Goal: Information Seeking & Learning: Find specific page/section

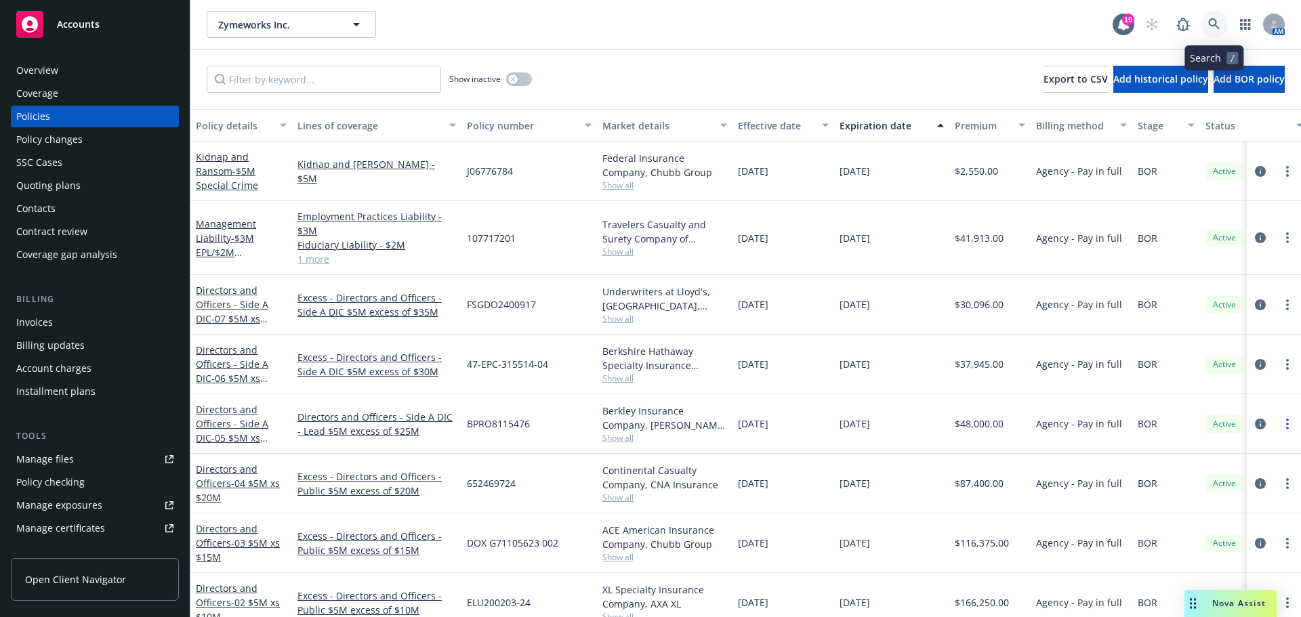
click at [1212, 30] on link at bounding box center [1213, 24] width 27 height 27
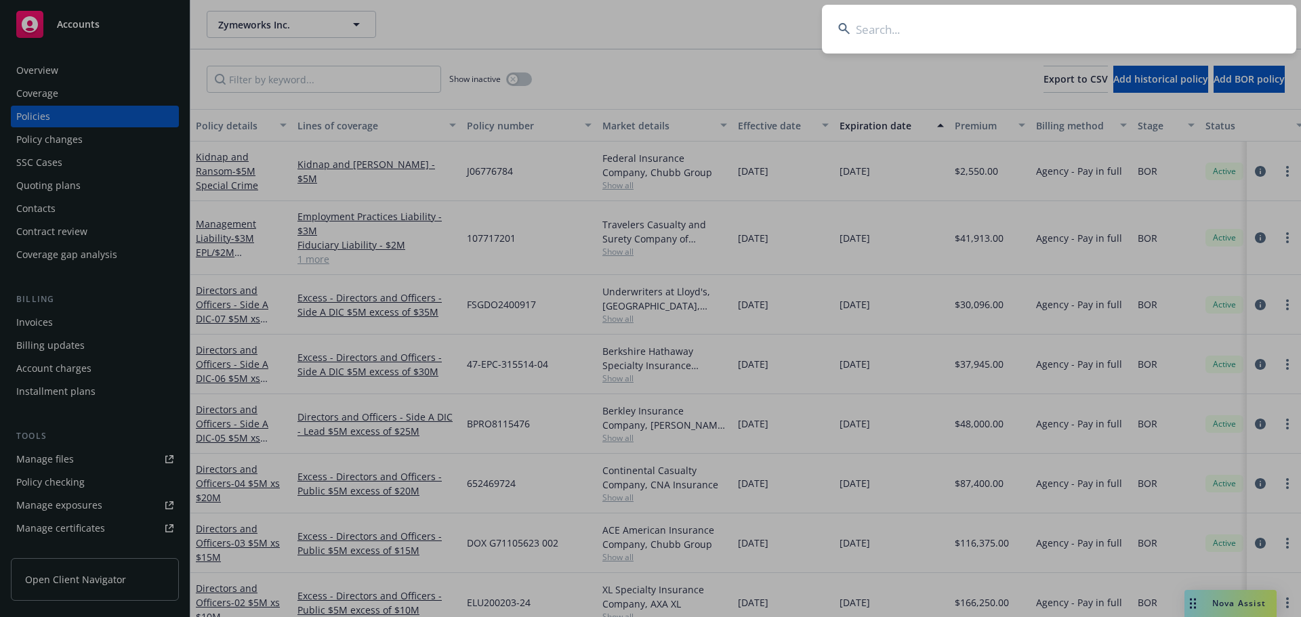
click at [1191, 26] on input at bounding box center [1059, 29] width 474 height 49
type input "quick logic"
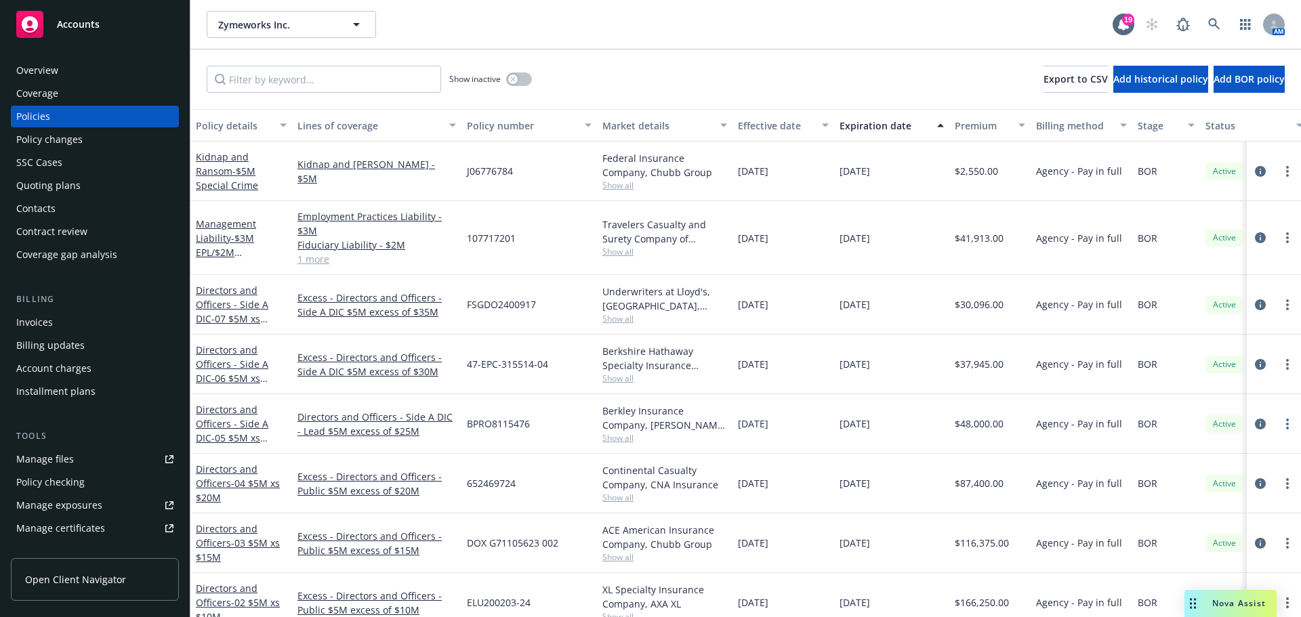
click at [93, 63] on div "Overview" at bounding box center [94, 71] width 157 height 22
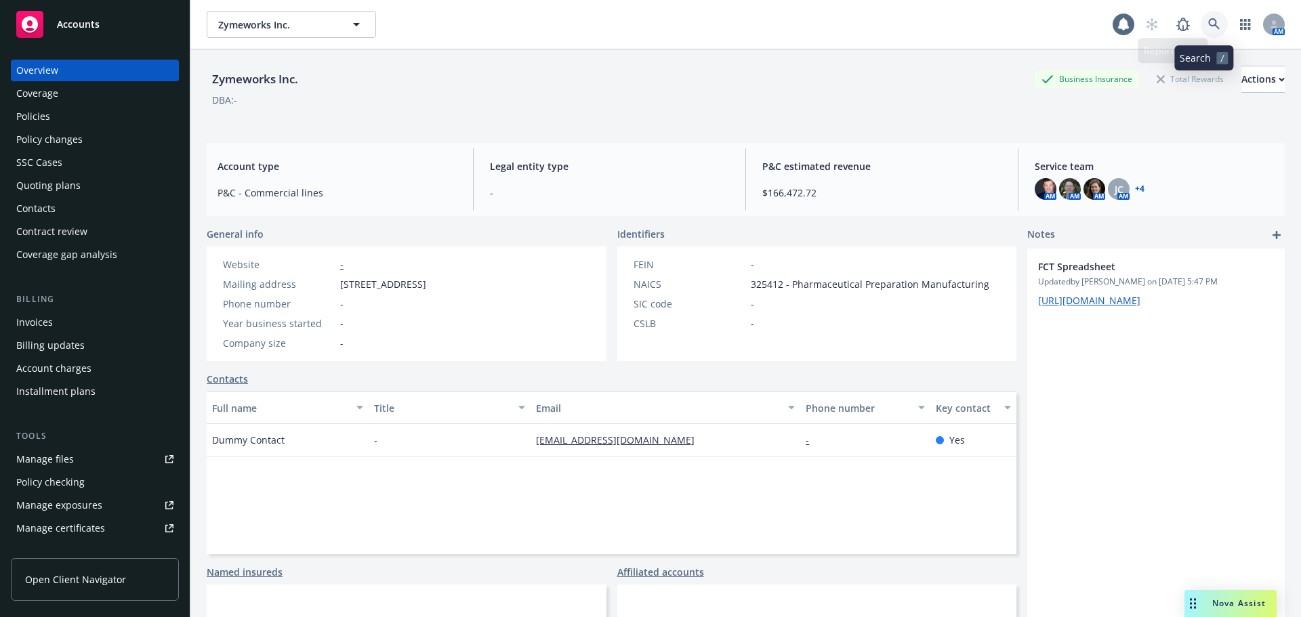
click at [1208, 20] on icon at bounding box center [1214, 24] width 12 height 12
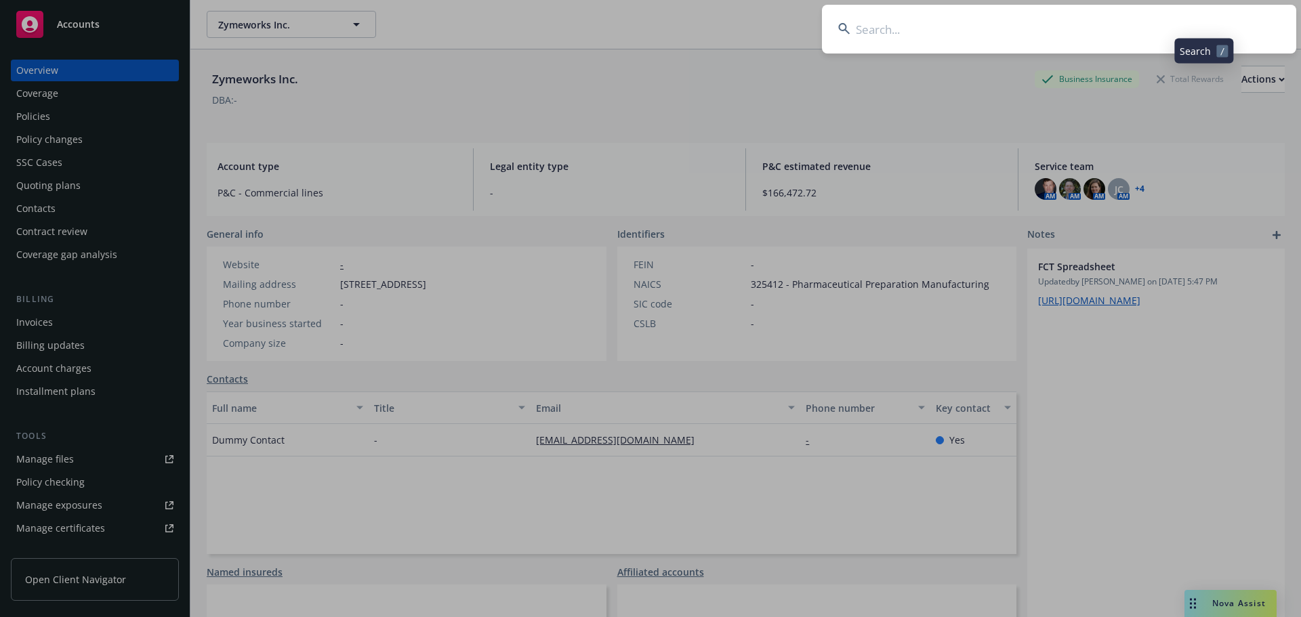
click at [1169, 24] on input at bounding box center [1059, 29] width 474 height 49
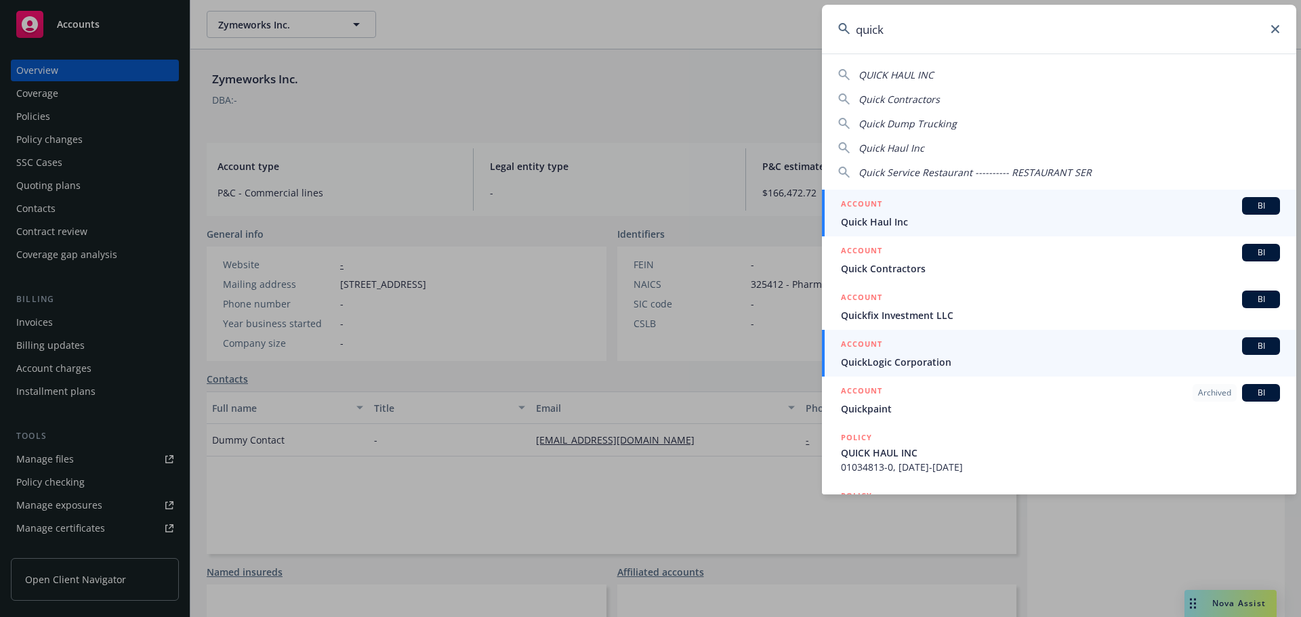
type input "quick"
click at [1049, 351] on div "ACCOUNT BI" at bounding box center [1060, 346] width 439 height 18
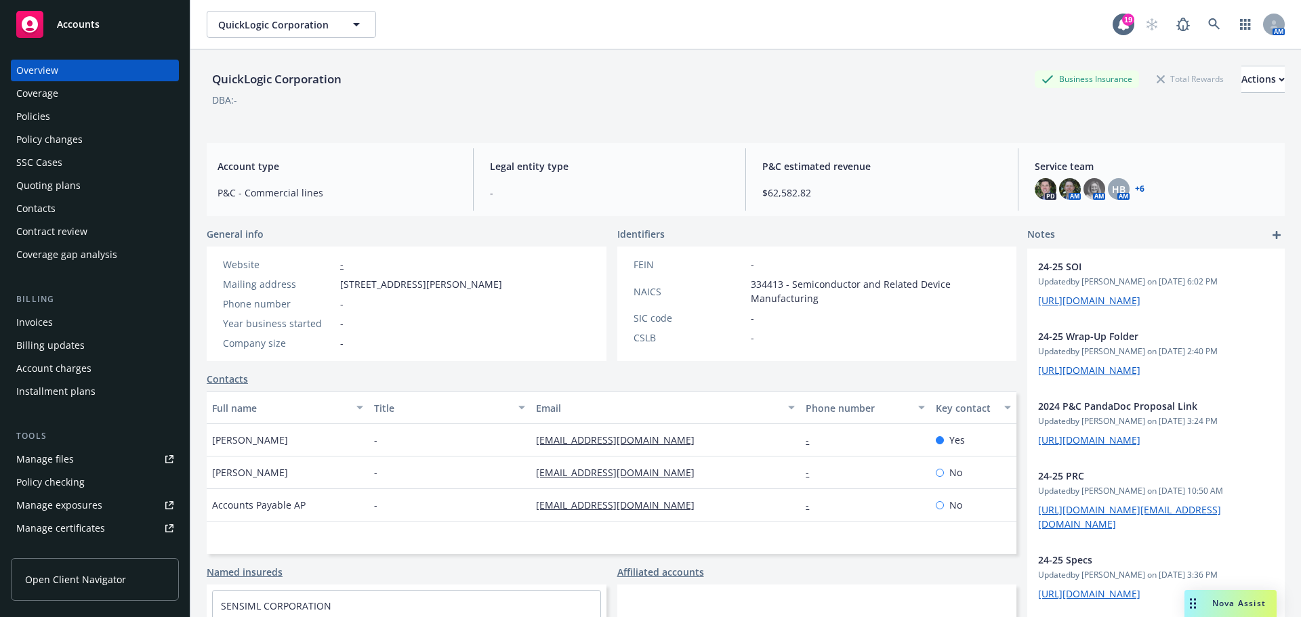
click at [101, 126] on div "Policies" at bounding box center [94, 117] width 157 height 22
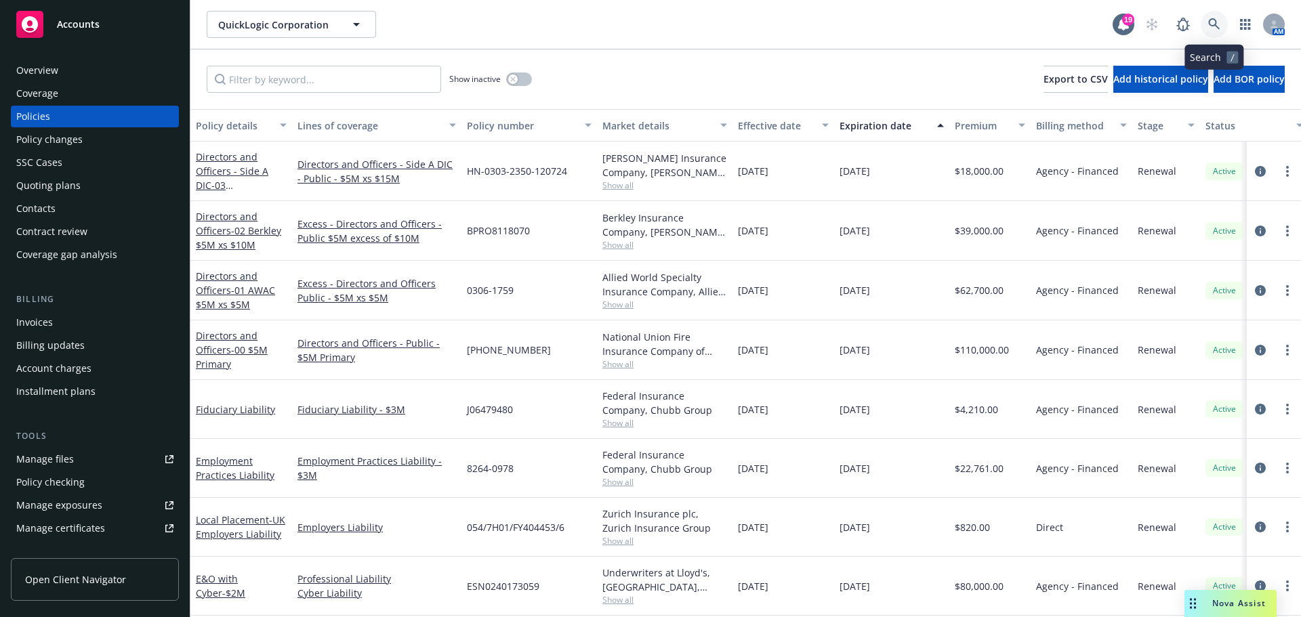
click at [1213, 16] on link at bounding box center [1213, 24] width 27 height 27
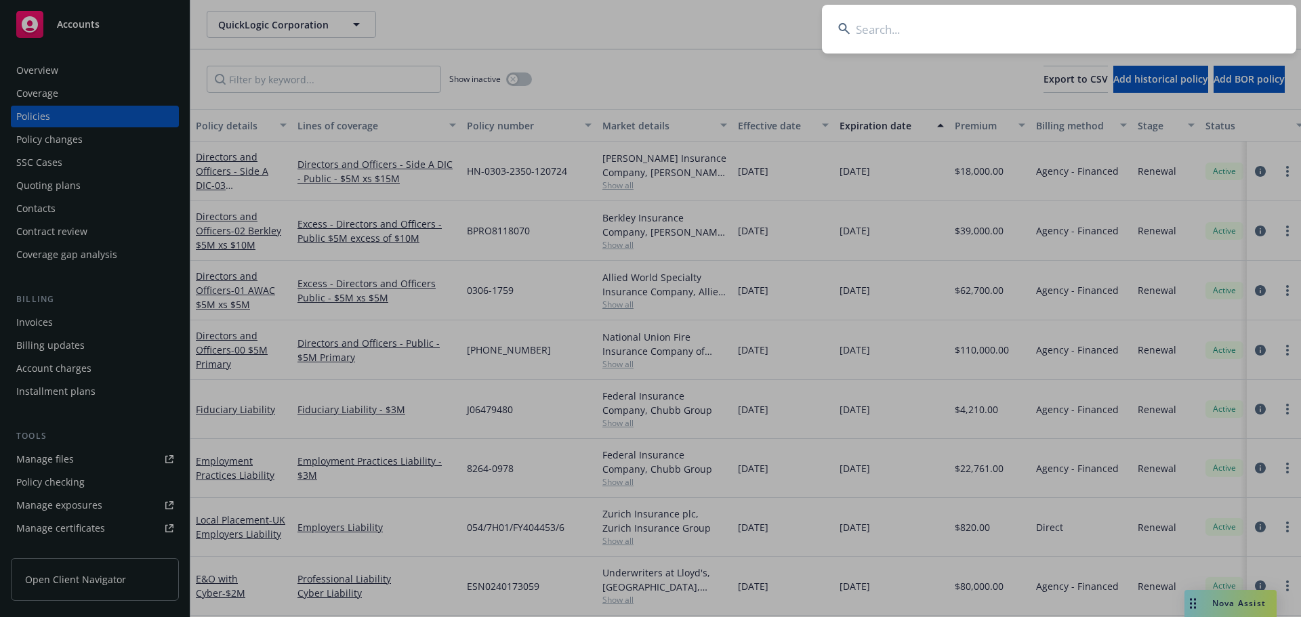
click at [1204, 20] on input at bounding box center [1059, 29] width 474 height 49
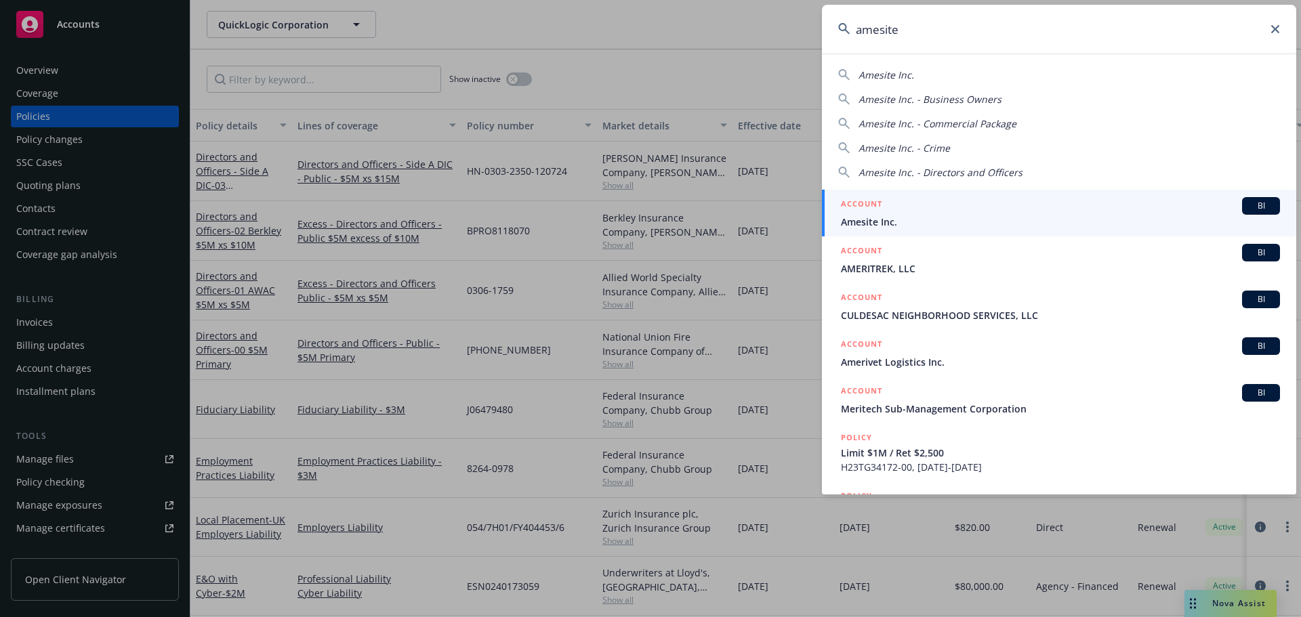
type input "amesite"
click at [966, 213] on div "ACCOUNT BI" at bounding box center [1060, 206] width 439 height 18
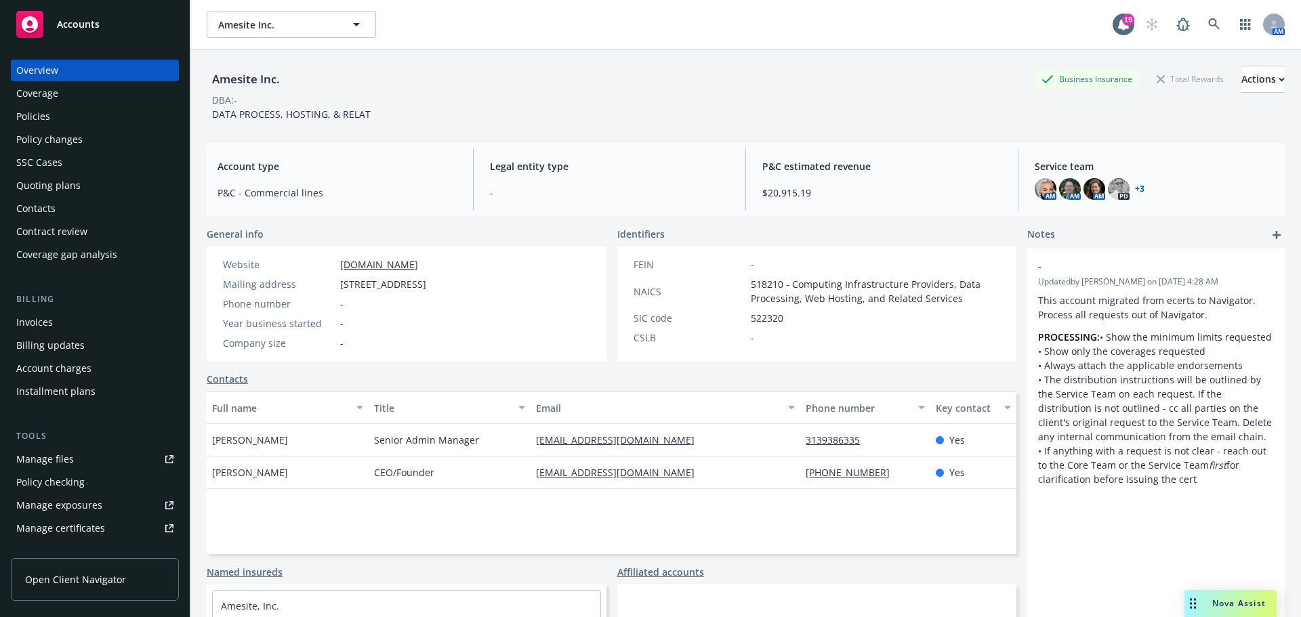
click at [80, 109] on div "Policies" at bounding box center [94, 117] width 157 height 22
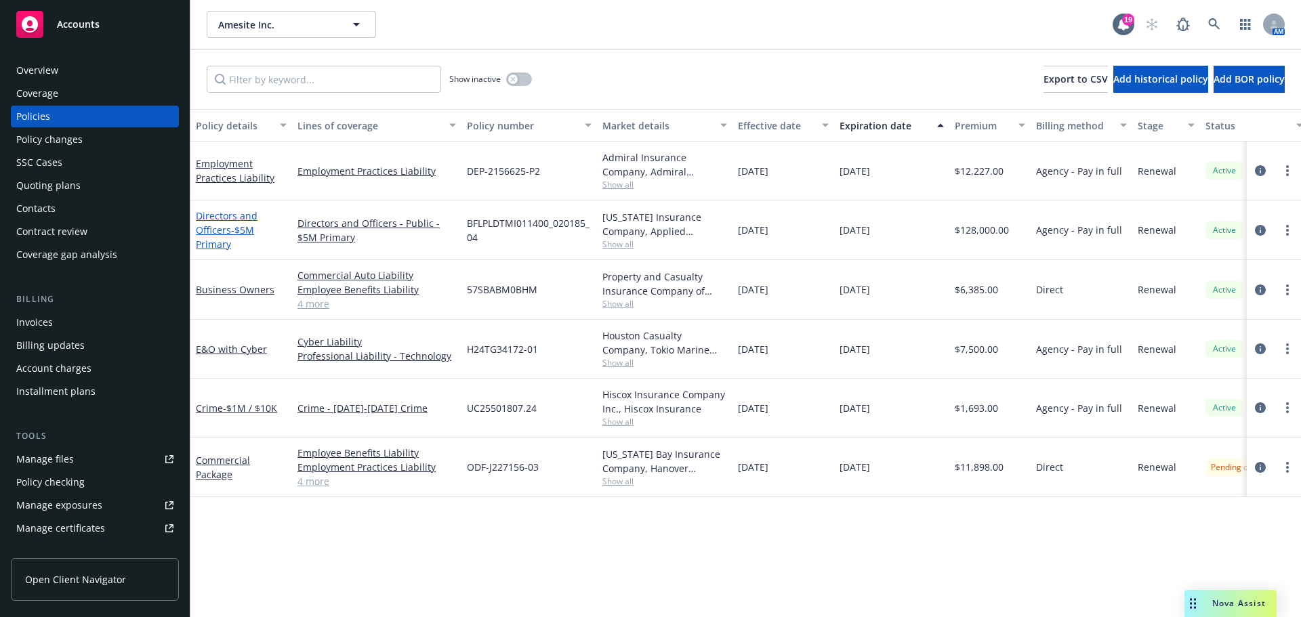
click at [229, 222] on link "Directors and Officers - $5M Primary" at bounding box center [227, 229] width 62 height 41
